Goal: Task Accomplishment & Management: Manage account settings

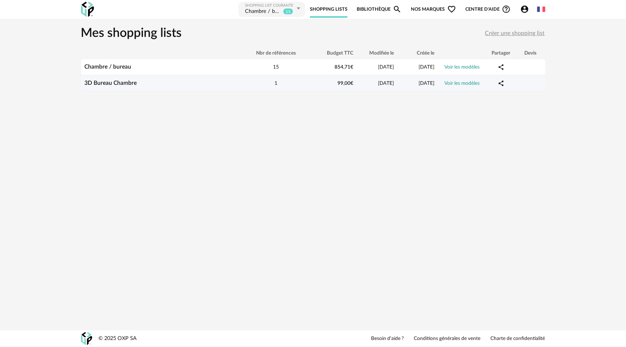
drag, startPoint x: 373, startPoint y: 83, endPoint x: 178, endPoint y: 82, distance: 195.6
click at [178, 82] on div "3D Bureau Chambre" at bounding box center [162, 83] width 162 height 7
click at [127, 82] on link "3D Bureau Chambre" at bounding box center [111, 83] width 52 height 6
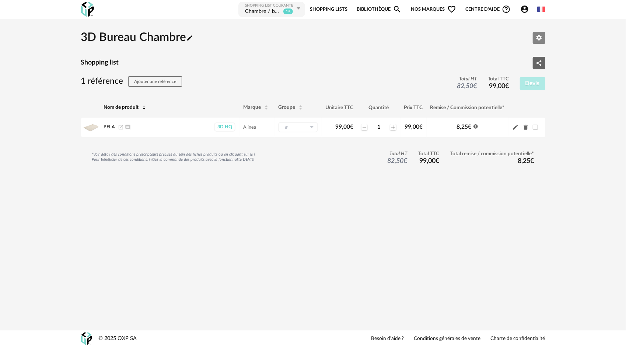
click at [542, 39] on icon "Editer les paramètres" at bounding box center [539, 37] width 7 height 7
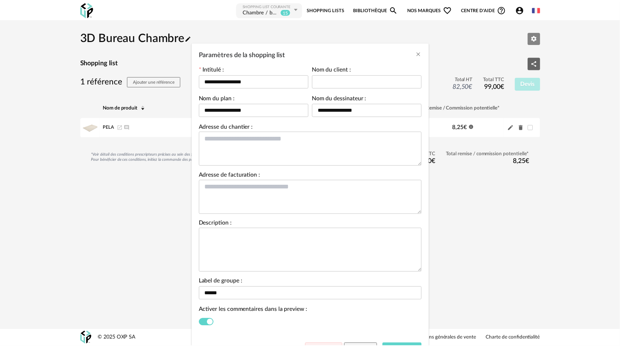
scroll to position [44, 0]
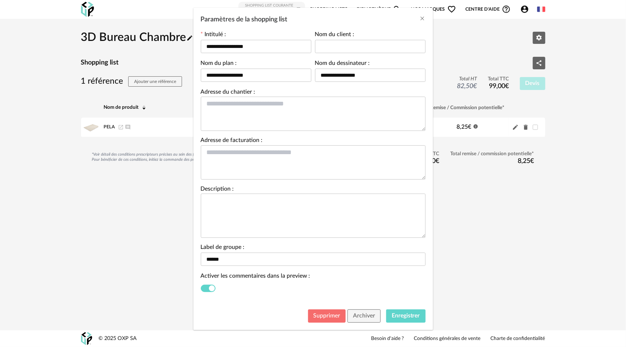
click at [321, 317] on span "Supprimer" at bounding box center [327, 315] width 27 height 6
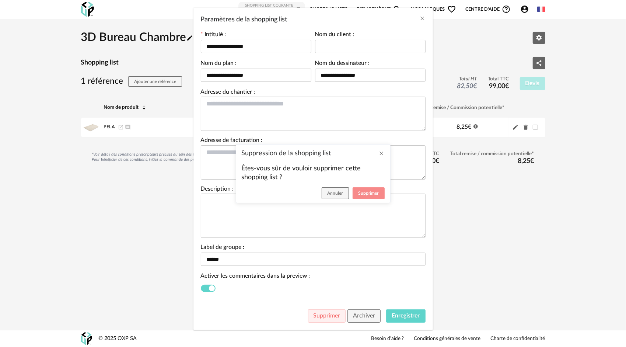
click at [374, 192] on span "Supprimer" at bounding box center [368, 193] width 20 height 4
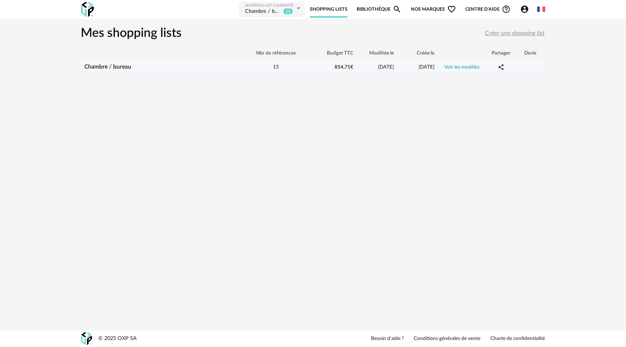
click at [265, 71] on td "15" at bounding box center [276, 67] width 66 height 16
click at [258, 66] on div "15" at bounding box center [276, 66] width 66 height 7
drag, startPoint x: 258, startPoint y: 66, endPoint x: 379, endPoint y: 70, distance: 121.3
click at [379, 70] on div "01/10/2025" at bounding box center [377, 66] width 41 height 7
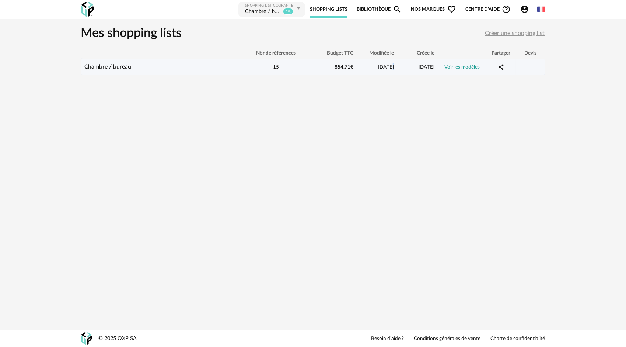
click at [379, 70] on div "01/10/2025" at bounding box center [377, 66] width 41 height 7
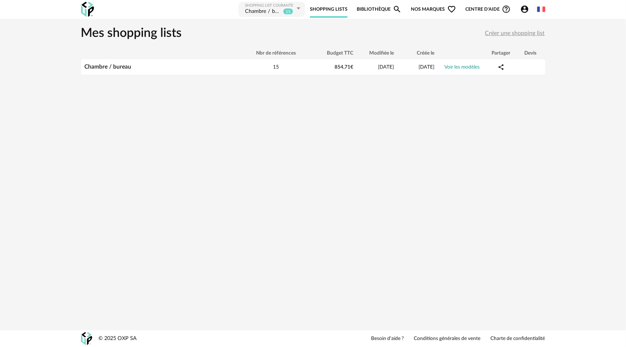
click at [325, 195] on div "**********" at bounding box center [313, 173] width 626 height 347
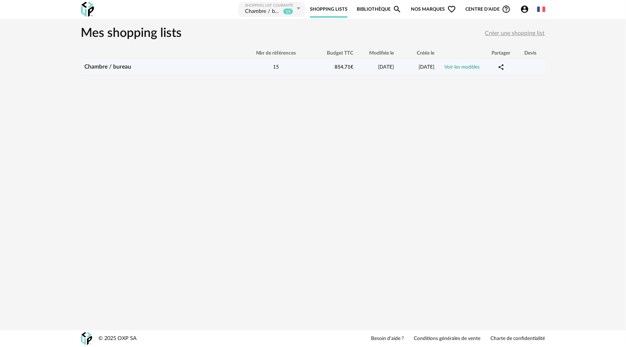
click at [123, 65] on link "Chambre / bureau" at bounding box center [108, 67] width 47 height 6
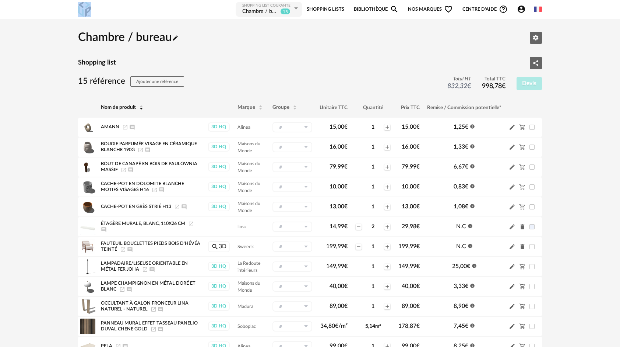
click at [95, 6] on div "**********" at bounding box center [309, 9] width 477 height 19
click at [85, 7] on img at bounding box center [84, 9] width 13 height 15
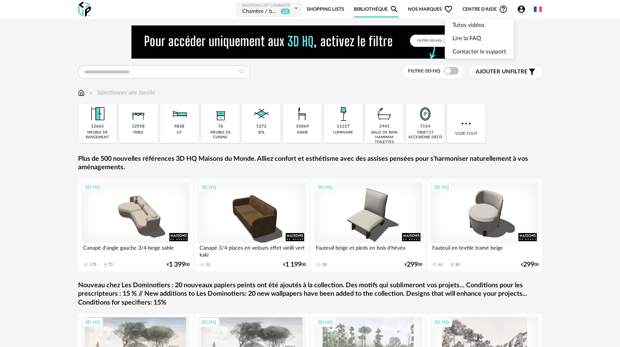
click at [515, 10] on div "Account Circle icon Compte Connecté en tant que [PERSON_NAME] Modifier mon prof…" at bounding box center [523, 9] width 21 height 9
click at [517, 10] on div "Account Circle icon Compte Connecté en tant que [PERSON_NAME] Modifier mon prof…" at bounding box center [523, 9] width 21 height 9
click at [517, 10] on icon "Account Circle icon" at bounding box center [521, 9] width 9 height 9
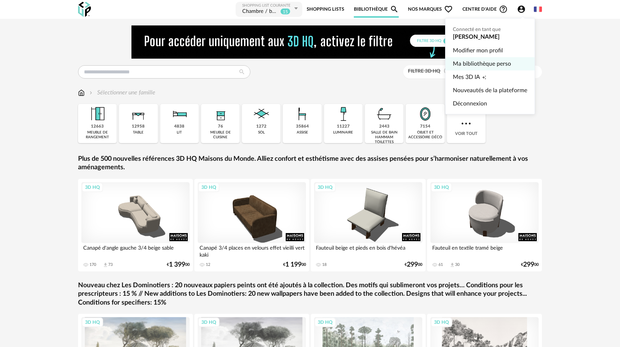
click at [489, 65] on link "Ma bibliothèque perso" at bounding box center [490, 63] width 74 height 13
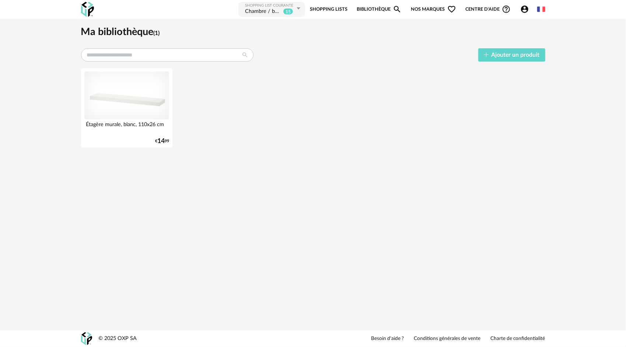
click at [528, 9] on icon "Account Circle icon" at bounding box center [524, 9] width 9 height 9
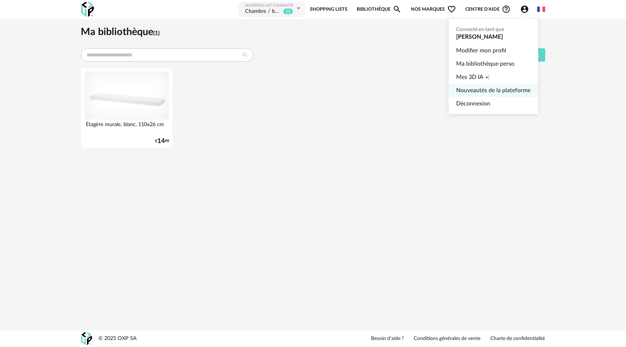
click at [510, 90] on link "Nouveautés de la plateforme" at bounding box center [493, 90] width 74 height 13
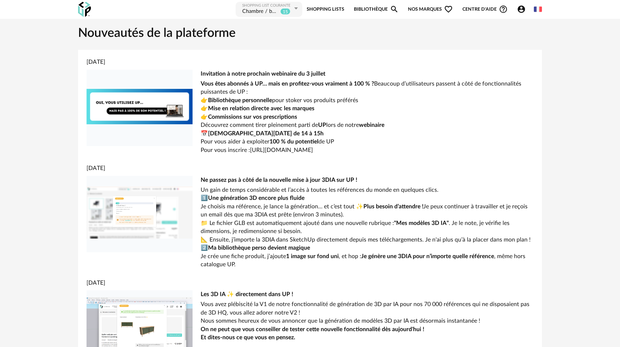
click at [92, 15] on div "**********" at bounding box center [309, 9] width 477 height 19
click at [83, 9] on img at bounding box center [84, 9] width 13 height 15
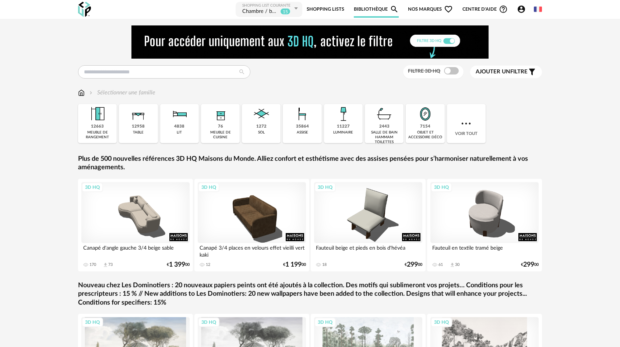
click at [508, 10] on icon "Help Circle Outline icon" at bounding box center [503, 9] width 9 height 9
click at [520, 9] on icon "Account Circle icon" at bounding box center [521, 9] width 7 height 7
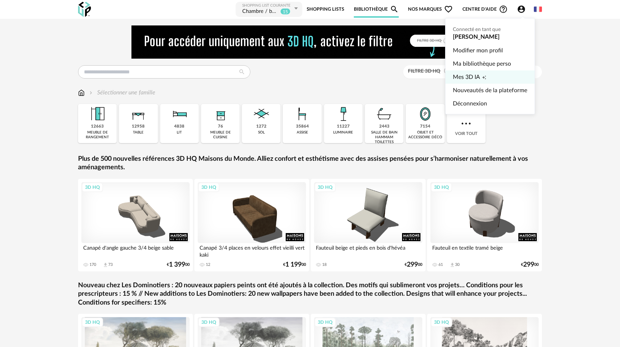
click at [459, 77] on span "Mes 3D IA" at bounding box center [466, 76] width 27 height 13
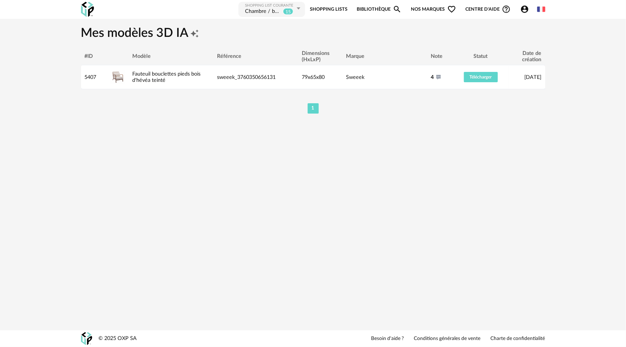
click at [526, 13] on icon "Account Circle icon" at bounding box center [524, 9] width 9 height 9
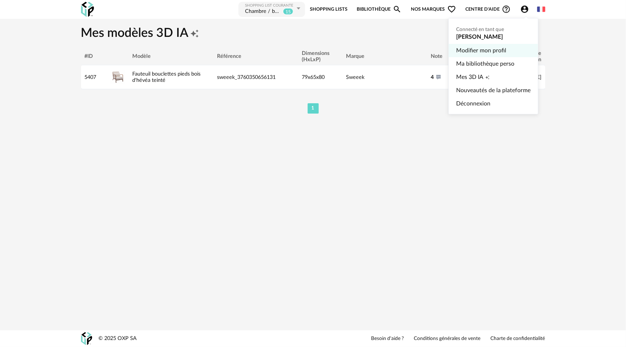
click at [490, 52] on link "Modifier mon profil" at bounding box center [493, 50] width 74 height 13
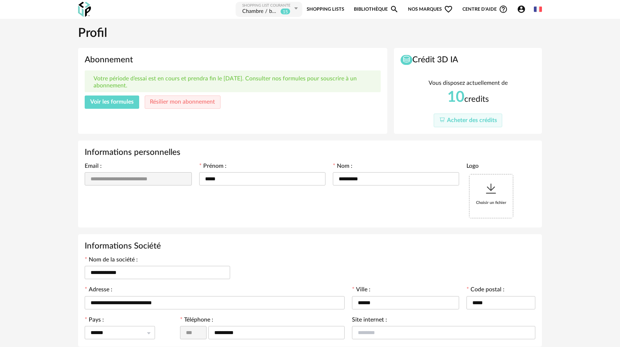
click at [101, 97] on button "Voir les formules" at bounding box center [112, 101] width 55 height 13
